Goal: Navigation & Orientation: Find specific page/section

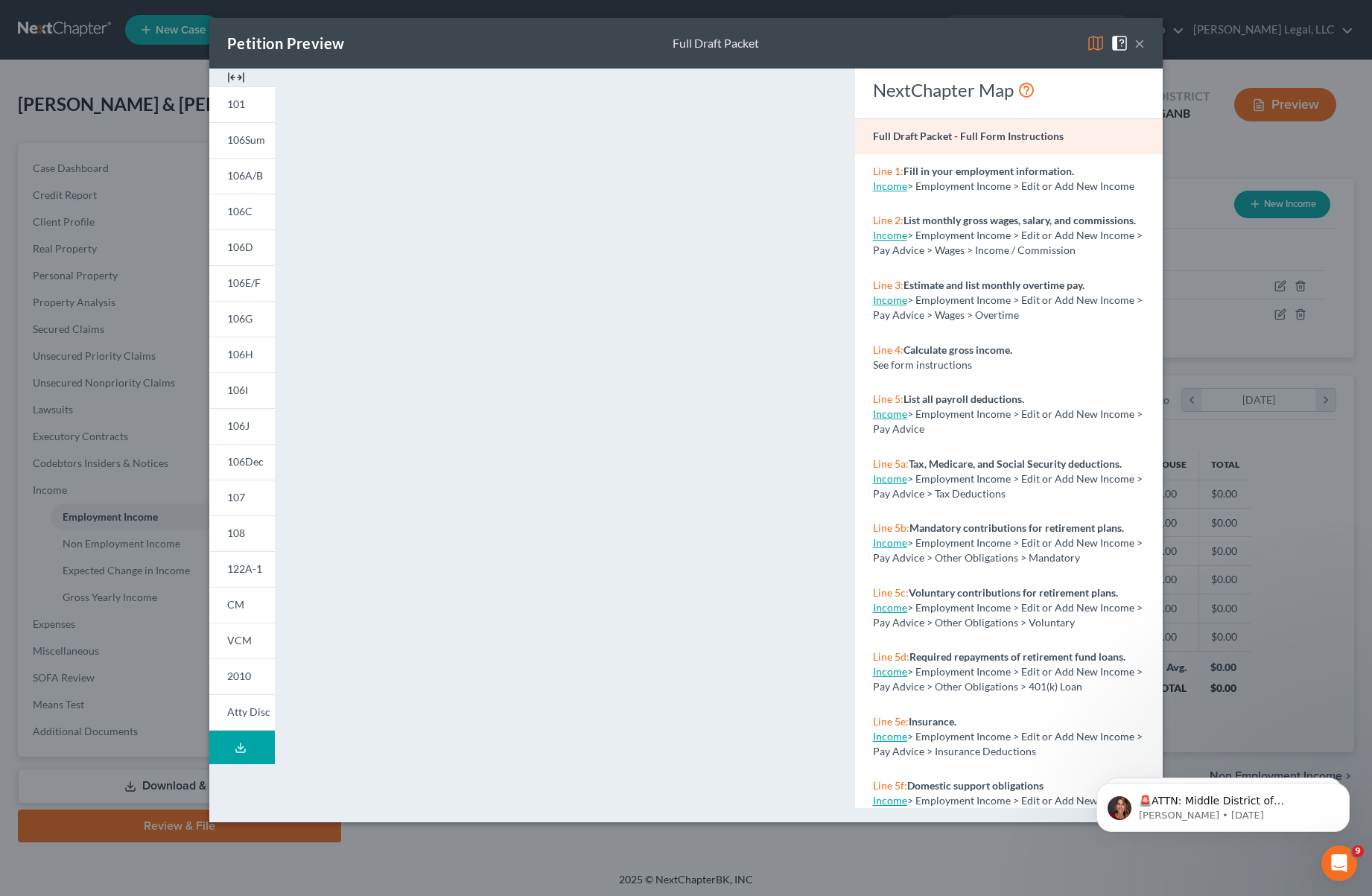
scroll to position [269, 565]
click at [1143, 46] on button "×" at bounding box center [1140, 44] width 11 height 18
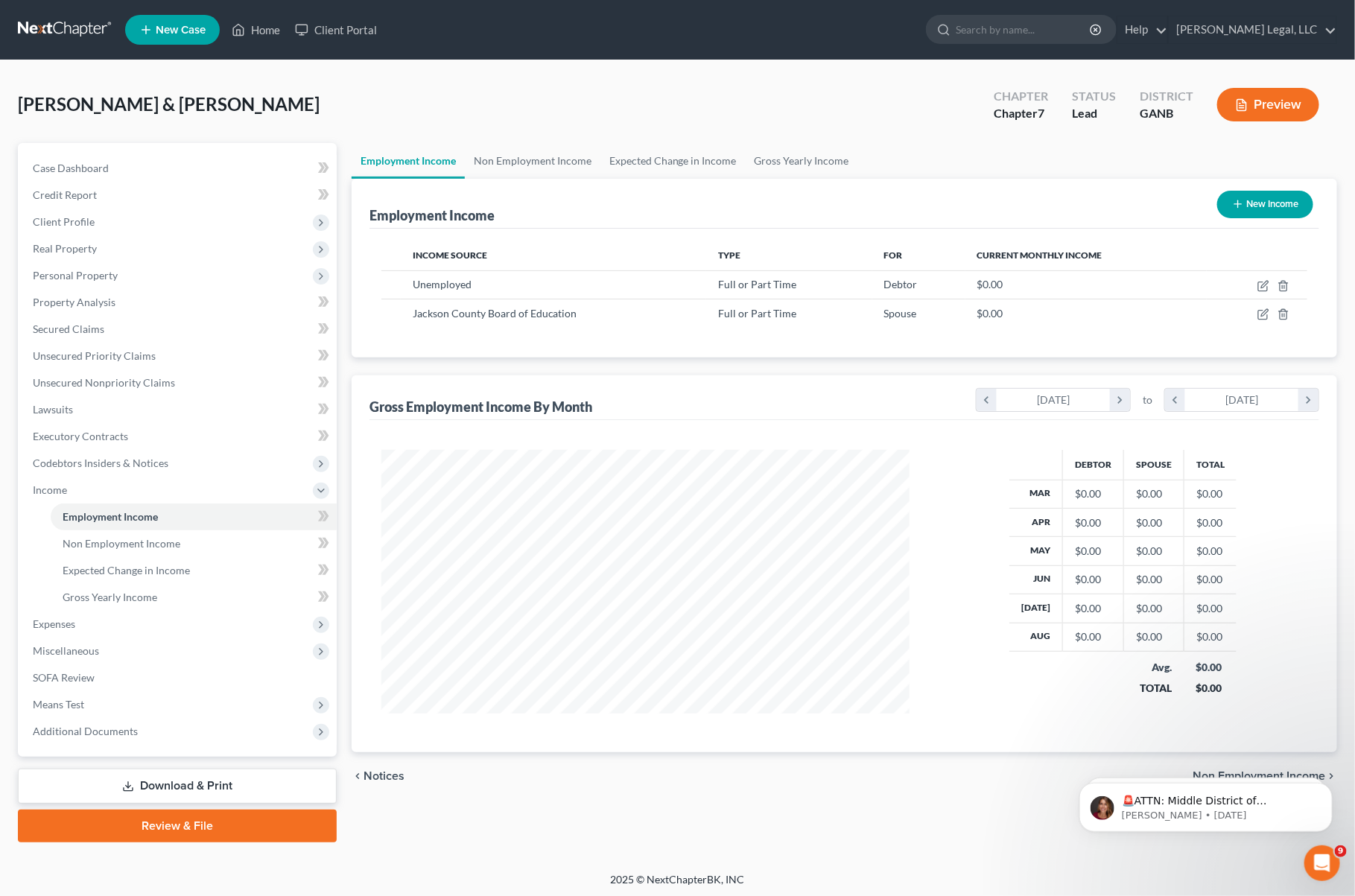
scroll to position [744779, 744551]
click at [50, 19] on link at bounding box center [65, 30] width 95 height 27
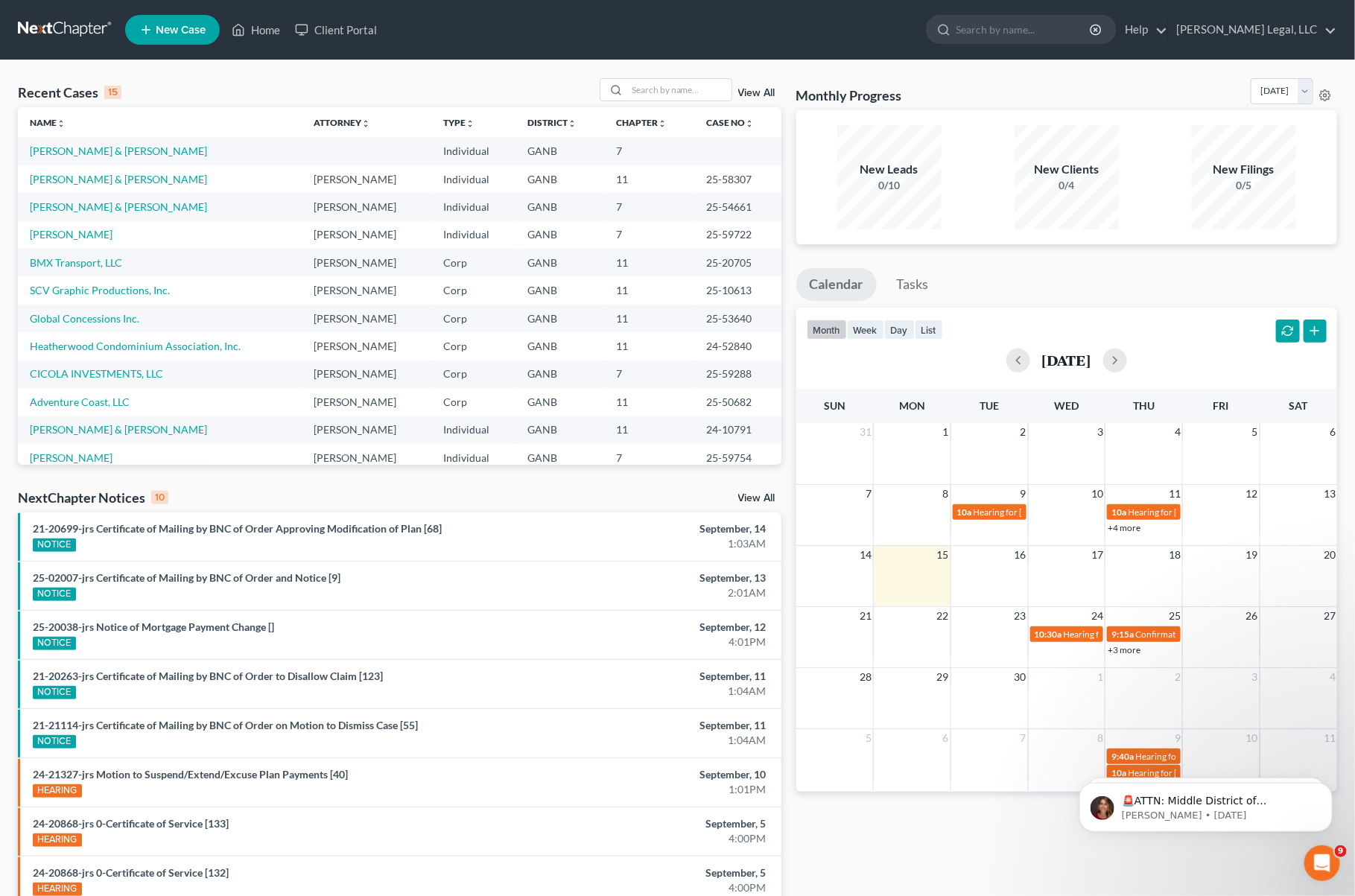
click at [771, 94] on link "View All" at bounding box center [757, 93] width 38 height 11
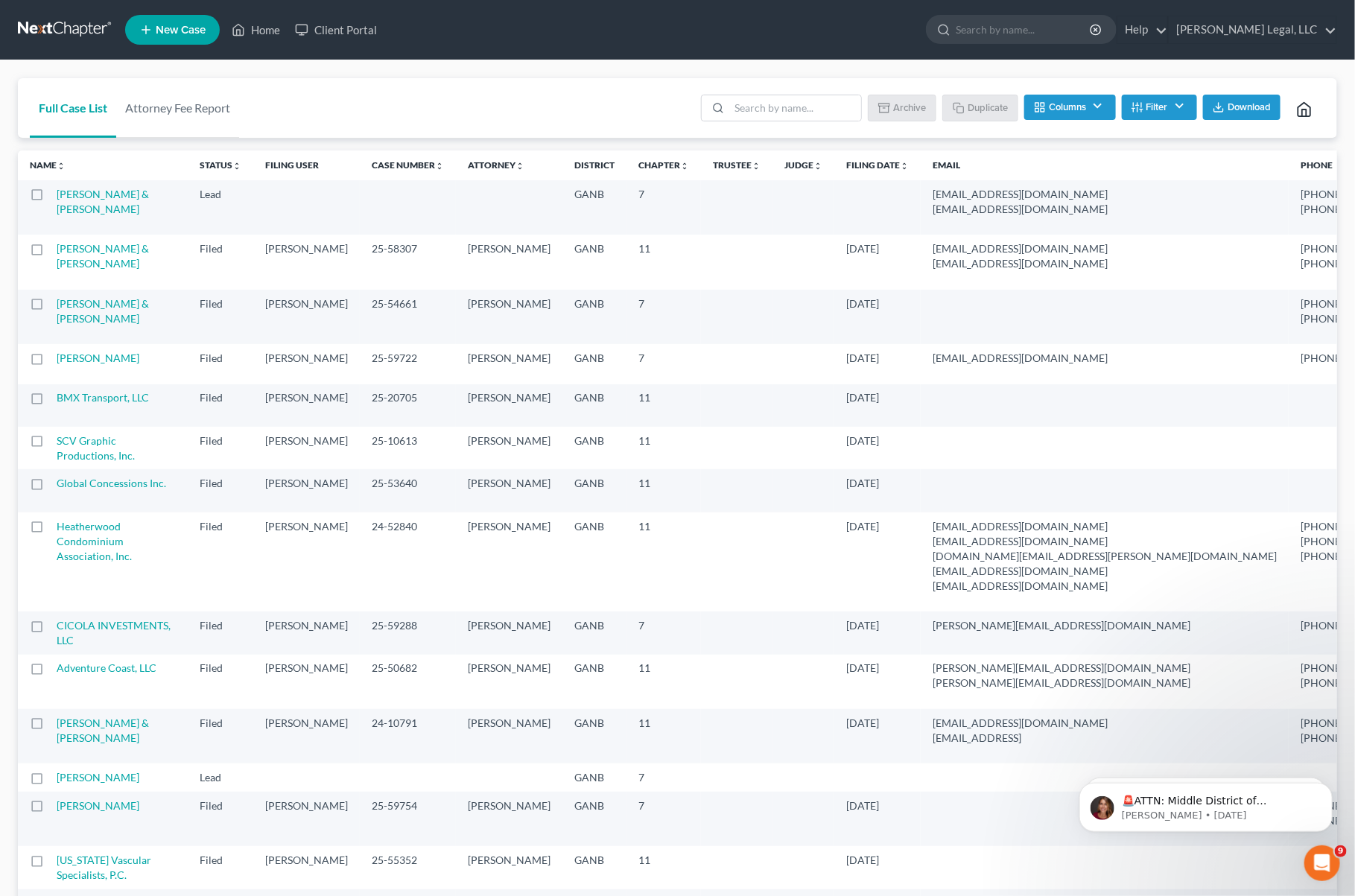
click at [472, 97] on div "Full Case List Attorney Fee Report Batch Download Archive Un-archive Duplicate …" at bounding box center [678, 108] width 1320 height 60
click at [342, 88] on div "Full Case List Attorney Fee Report Batch Download Archive Un-archive Duplicate …" at bounding box center [678, 108] width 1320 height 60
